Goal: Information Seeking & Learning: Compare options

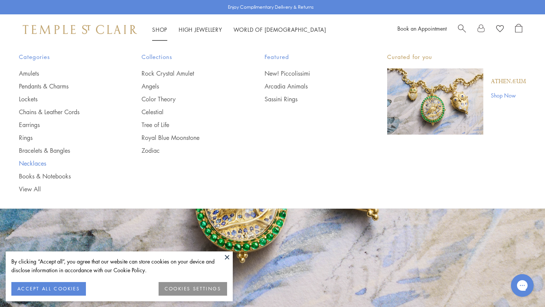
click at [42, 164] on link "Necklaces" at bounding box center [65, 163] width 92 height 8
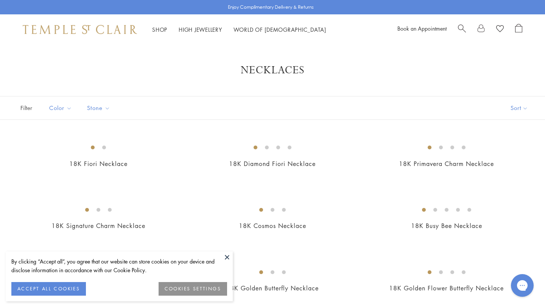
click at [227, 255] on button at bounding box center [226, 256] width 11 height 11
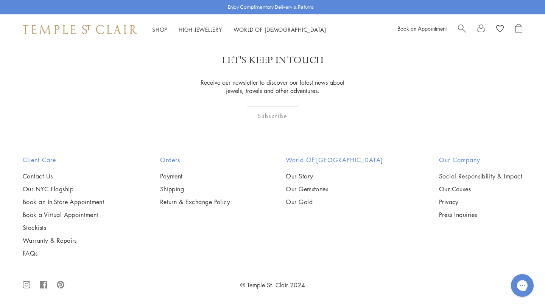
scroll to position [2868, 0]
click at [0, 0] on img at bounding box center [0, 0] width 0 height 0
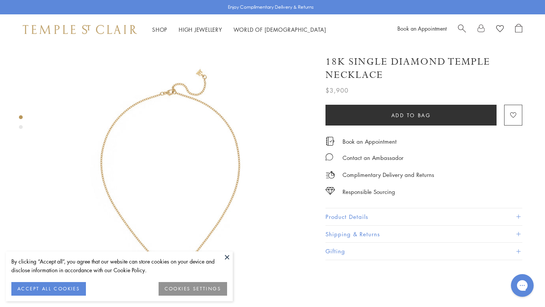
click at [64, 289] on button "ACCEPT ALL COOKIES" at bounding box center [48, 289] width 75 height 14
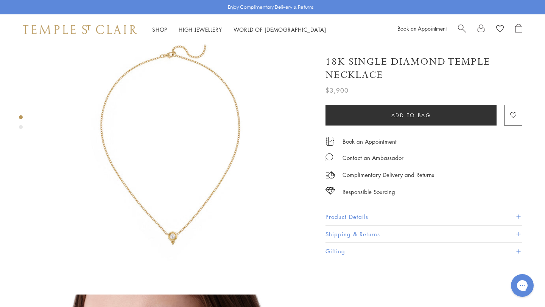
scroll to position [47, 0]
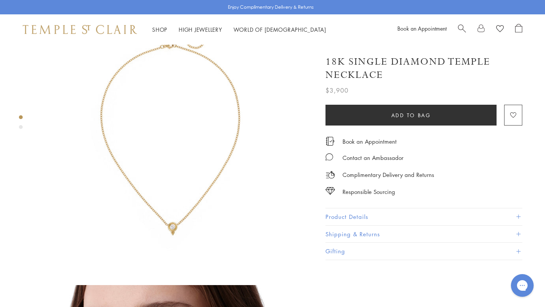
click at [517, 216] on span at bounding box center [518, 217] width 4 height 4
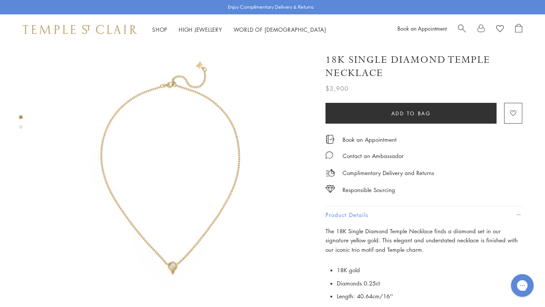
scroll to position [8, 0]
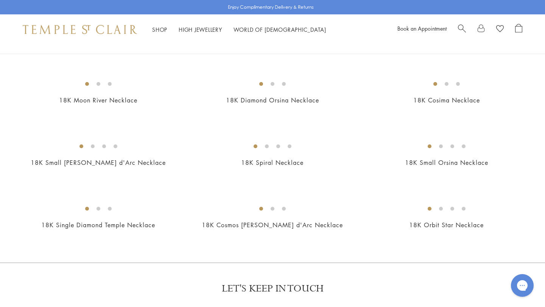
scroll to position [766, 0]
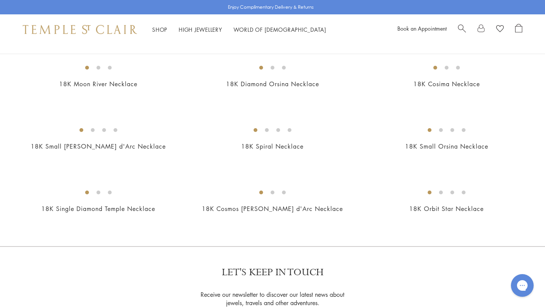
click at [0, 0] on img at bounding box center [0, 0] width 0 height 0
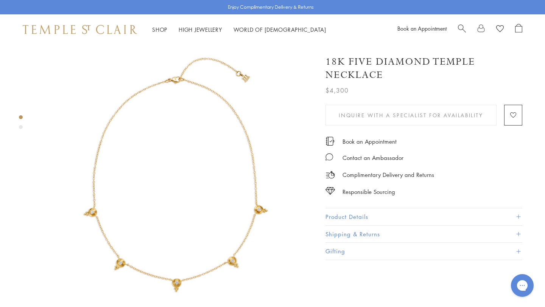
click at [518, 215] on span at bounding box center [518, 217] width 4 height 4
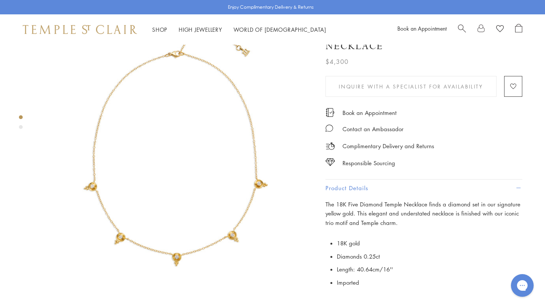
scroll to position [34, 0]
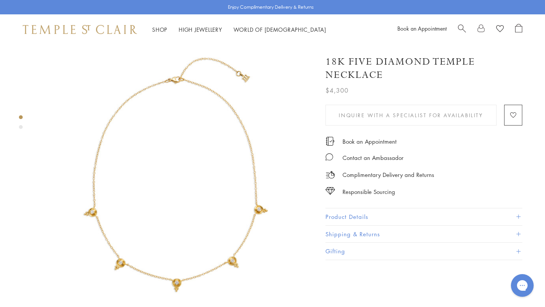
click at [433, 219] on button "Product Details" at bounding box center [423, 216] width 197 height 17
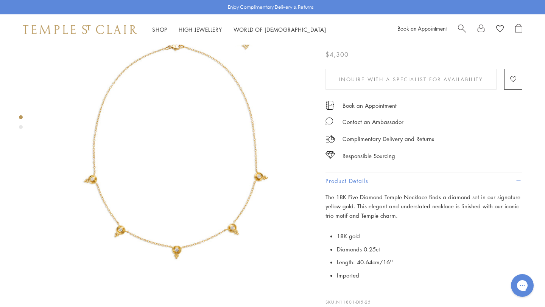
scroll to position [36, 0]
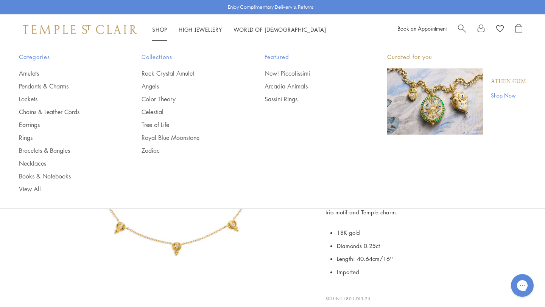
click at [158, 29] on link "Shop Shop" at bounding box center [159, 30] width 15 height 8
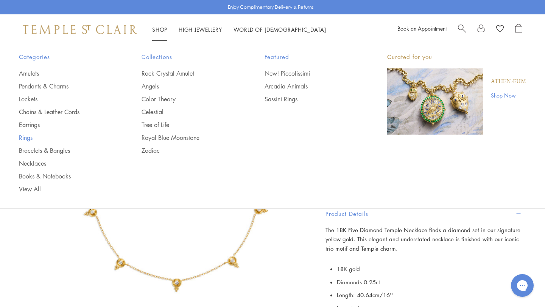
click at [25, 136] on link "Rings" at bounding box center [65, 138] width 92 height 8
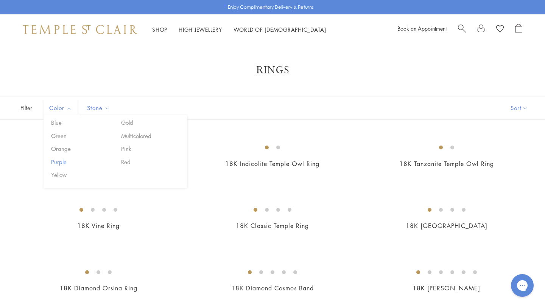
click at [59, 161] on button "Purple" at bounding box center [81, 162] width 64 height 9
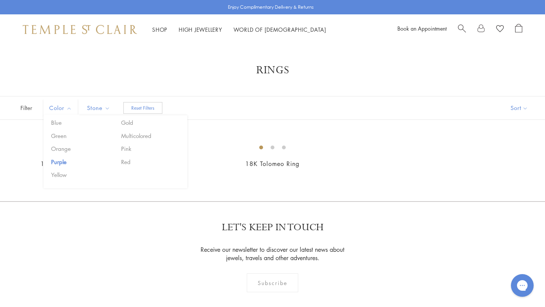
click at [146, 106] on button "Reset Filters" at bounding box center [142, 108] width 39 height 12
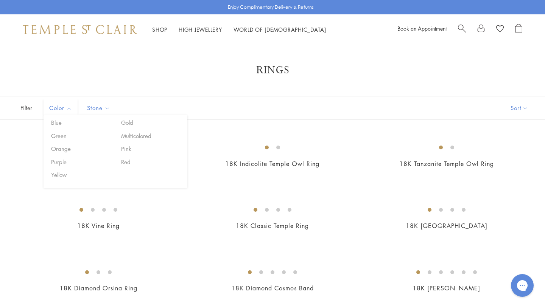
click at [211, 104] on div "Filter Sort Color Blue Gold Green Multicolored Orange Pink Purple Red Yellow" at bounding box center [272, 108] width 545 height 24
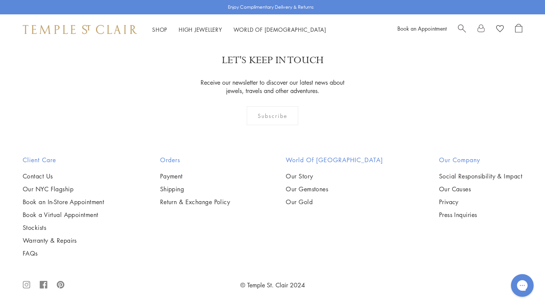
scroll to position [3268, 0]
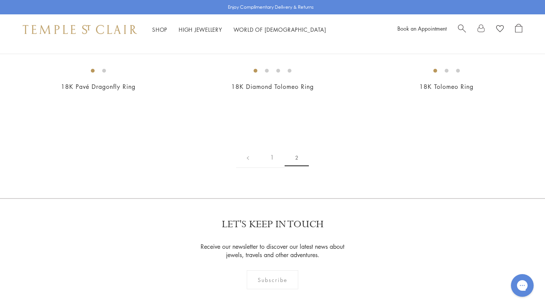
scroll to position [134, 0]
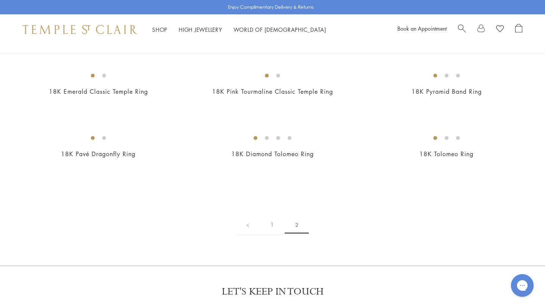
click at [461, 27] on span "Search" at bounding box center [462, 28] width 8 height 8
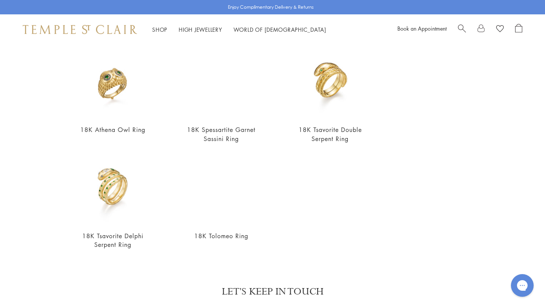
scroll to position [0, 0]
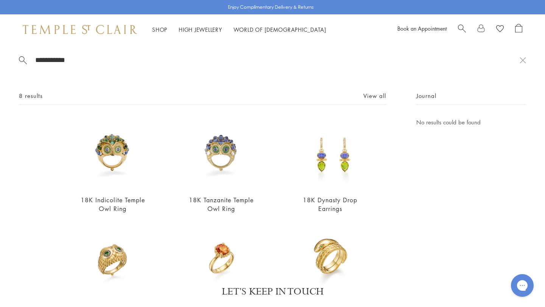
click at [463, 27] on span "Search" at bounding box center [462, 28] width 8 height 8
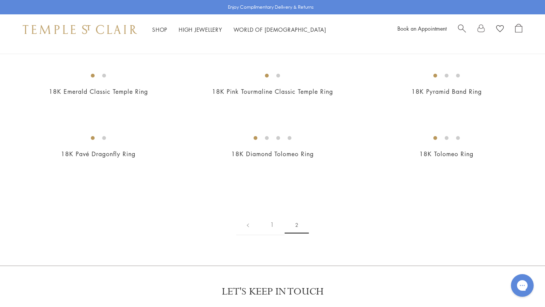
click at [463, 27] on span "Search" at bounding box center [462, 28] width 8 height 8
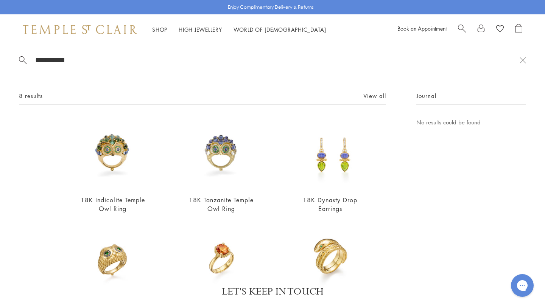
click at [53, 61] on input "**********" at bounding box center [276, 60] width 485 height 9
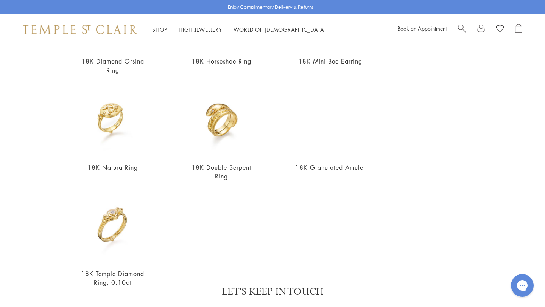
scroll to position [283, 0]
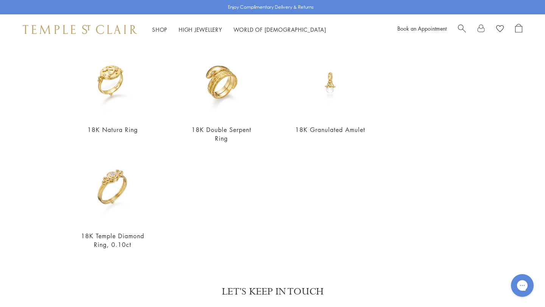
type input "**********"
click at [0, 0] on img at bounding box center [0, 0] width 0 height 0
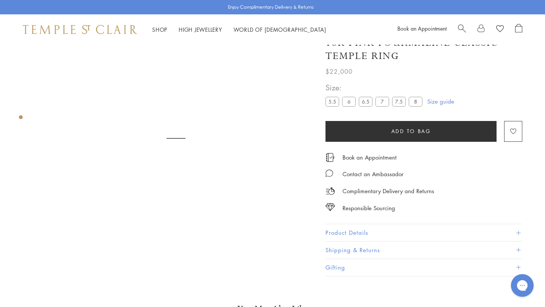
scroll to position [45, 0]
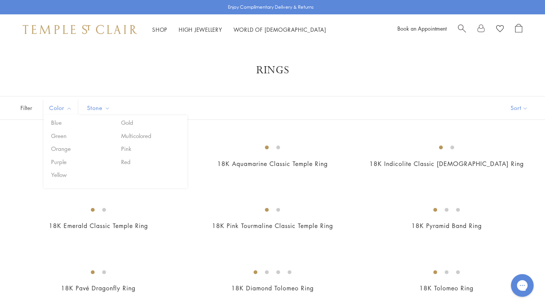
click at [63, 106] on span "Color" at bounding box center [61, 107] width 32 height 9
click at [61, 162] on button "Purple" at bounding box center [81, 162] width 64 height 9
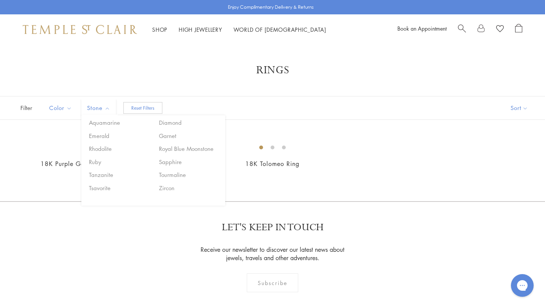
click at [136, 109] on button "Reset Filters" at bounding box center [142, 108] width 39 height 12
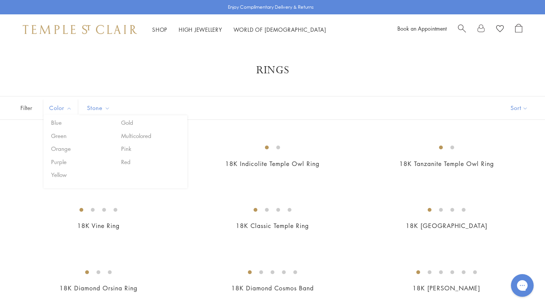
click at [65, 107] on span "Color" at bounding box center [61, 107] width 32 height 9
click at [53, 121] on button "Blue" at bounding box center [81, 122] width 64 height 9
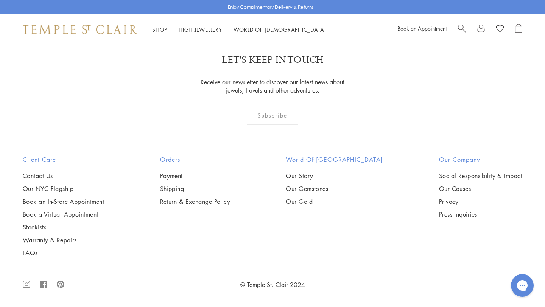
scroll to position [1279, 0]
